Goal: Task Accomplishment & Management: Use online tool/utility

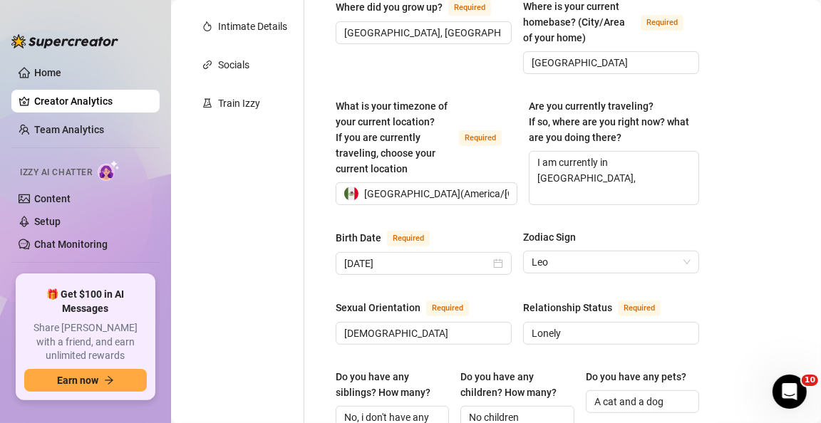
scroll to position [428, 0]
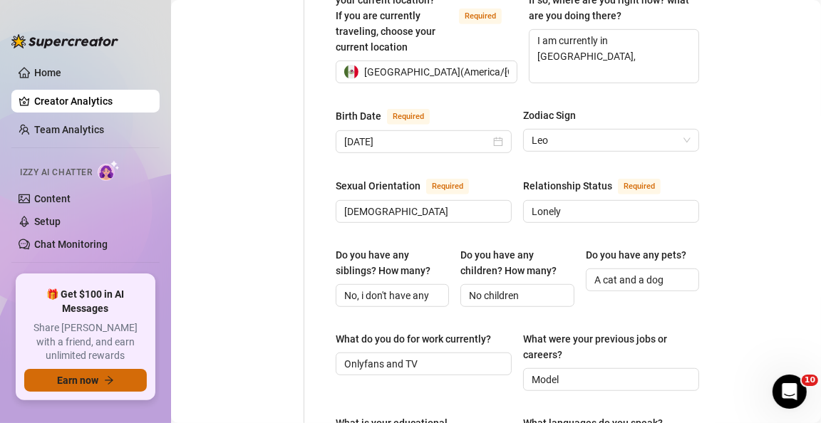
click at [88, 387] on button "Earn now" at bounding box center [85, 380] width 123 height 23
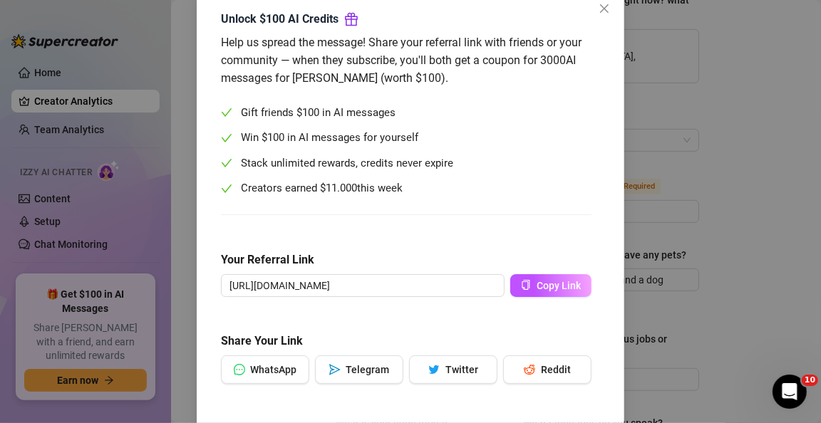
scroll to position [0, 0]
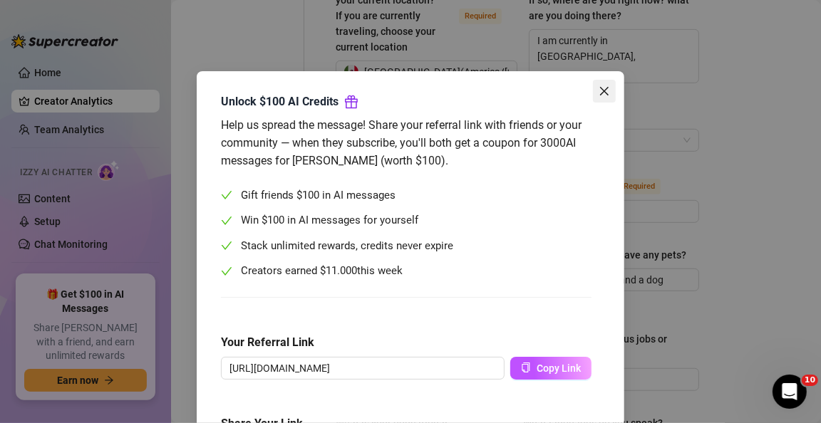
click at [600, 92] on icon "close" at bounding box center [604, 91] width 9 height 9
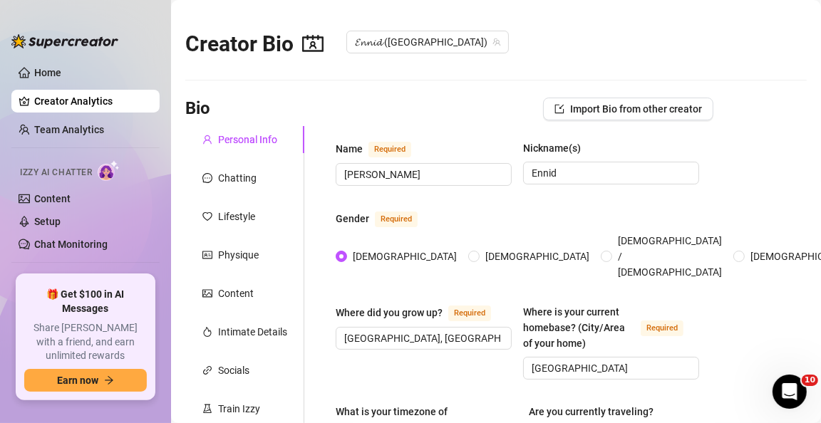
click at [631, 44] on div "Creator Bio 𝓔𝓷𝓷𝓲𝓭 ([GEOGRAPHIC_DATA])" at bounding box center [495, 40] width 621 height 61
click at [61, 78] on link "Home" at bounding box center [47, 72] width 27 height 11
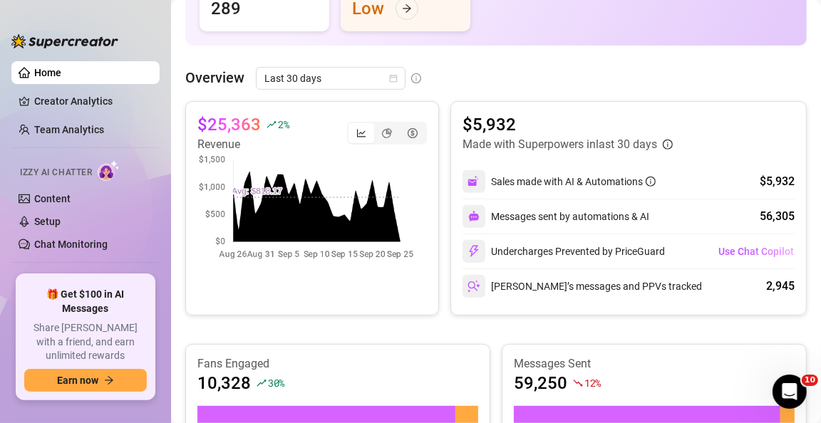
scroll to position [285, 0]
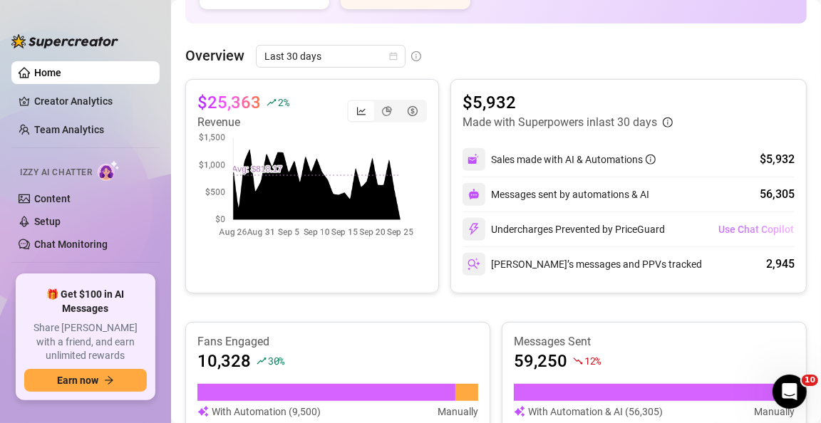
click at [747, 224] on span "Use Chat Copilot" at bounding box center [756, 229] width 76 height 11
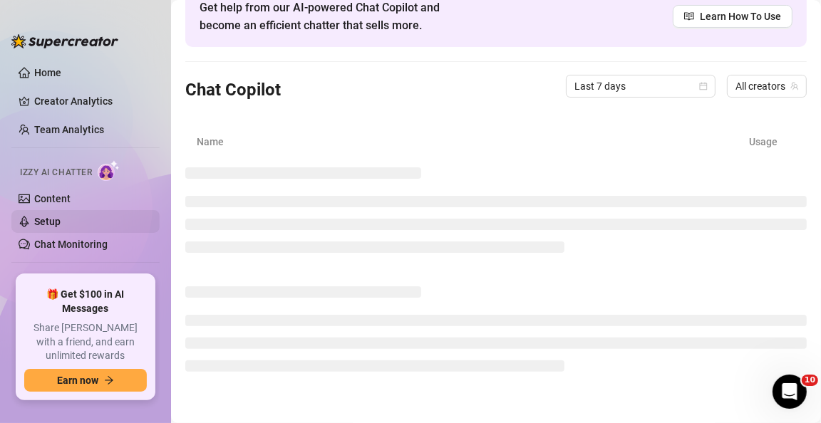
click at [61, 225] on link "Setup" at bounding box center [47, 221] width 26 height 11
